Goal: Use online tool/utility: Utilize a website feature to perform a specific function

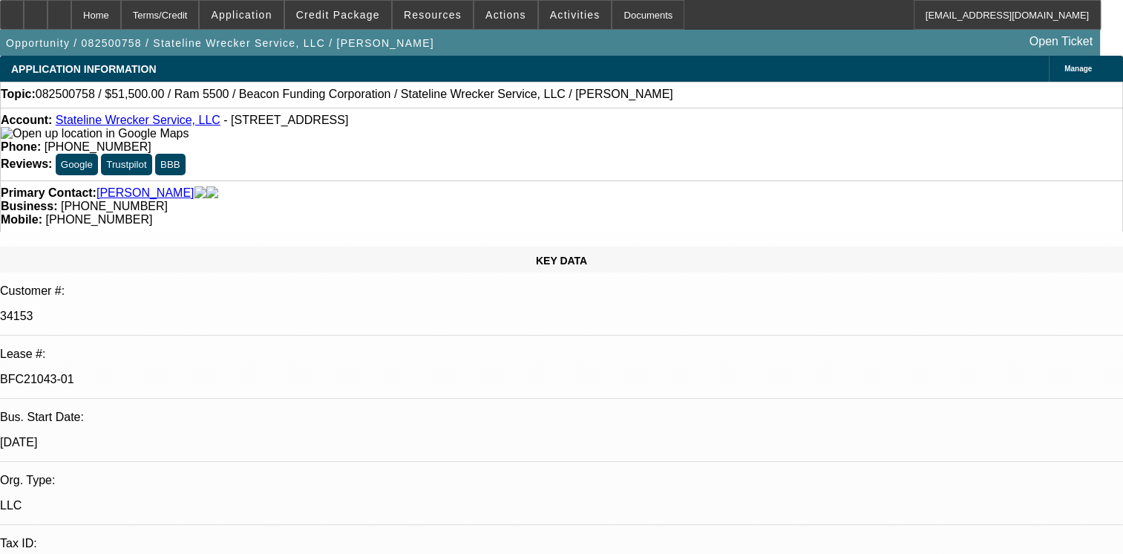
select select "0"
select select "2"
select select "0.1"
select select "0"
select select "2"
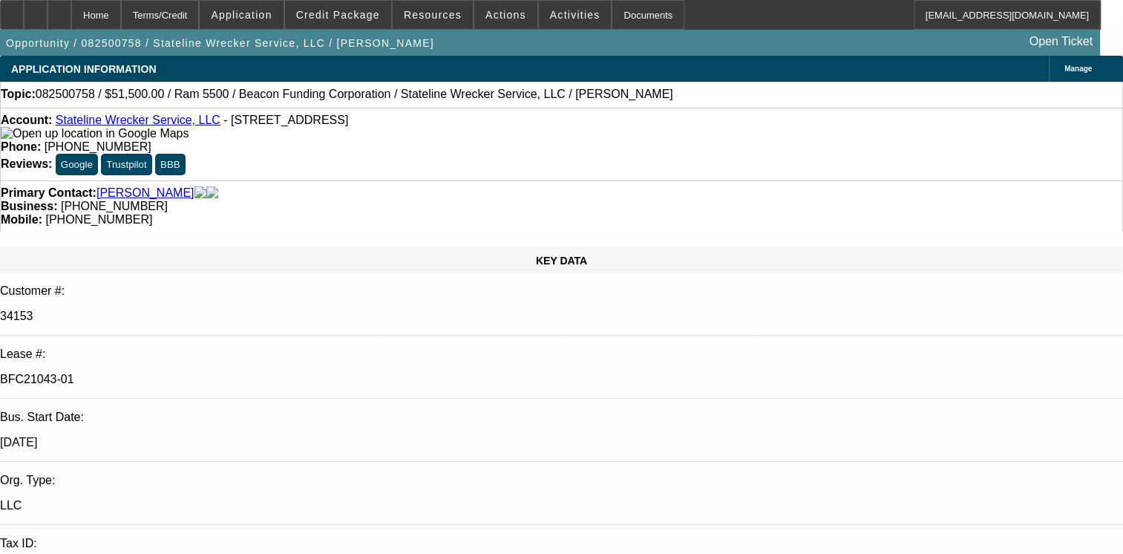
select select "0.1"
select select "0"
select select "2"
select select "0.1"
select select "0"
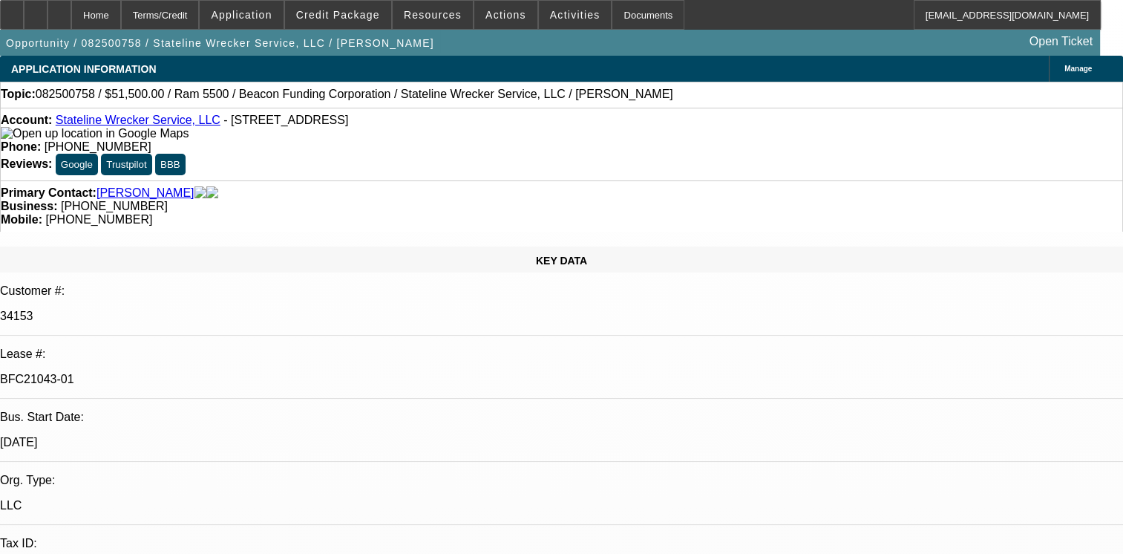
select select "2"
select select "0.1"
select select "1"
select select "2"
select select "4"
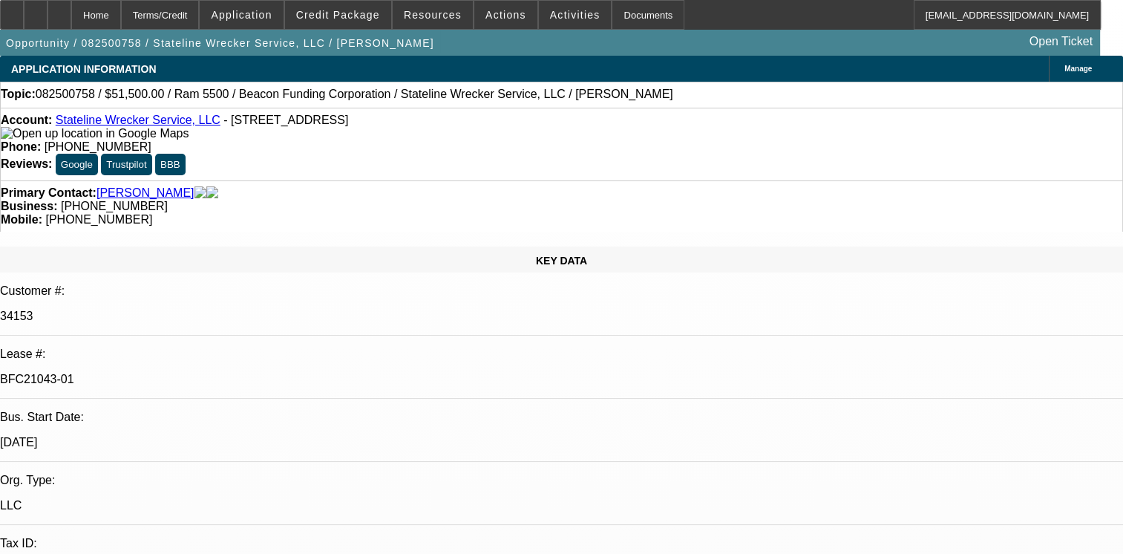
select select "1"
select select "2"
select select "4"
select select "1"
select select "2"
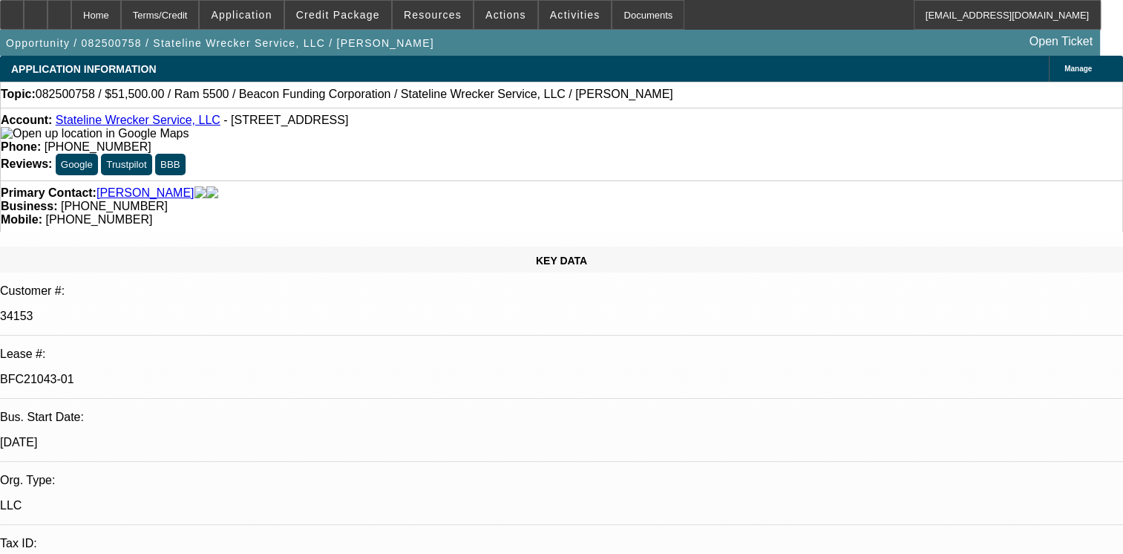
select select "4"
select select "1"
select select "2"
select select "4"
